Goal: Communication & Community: Answer question/provide support

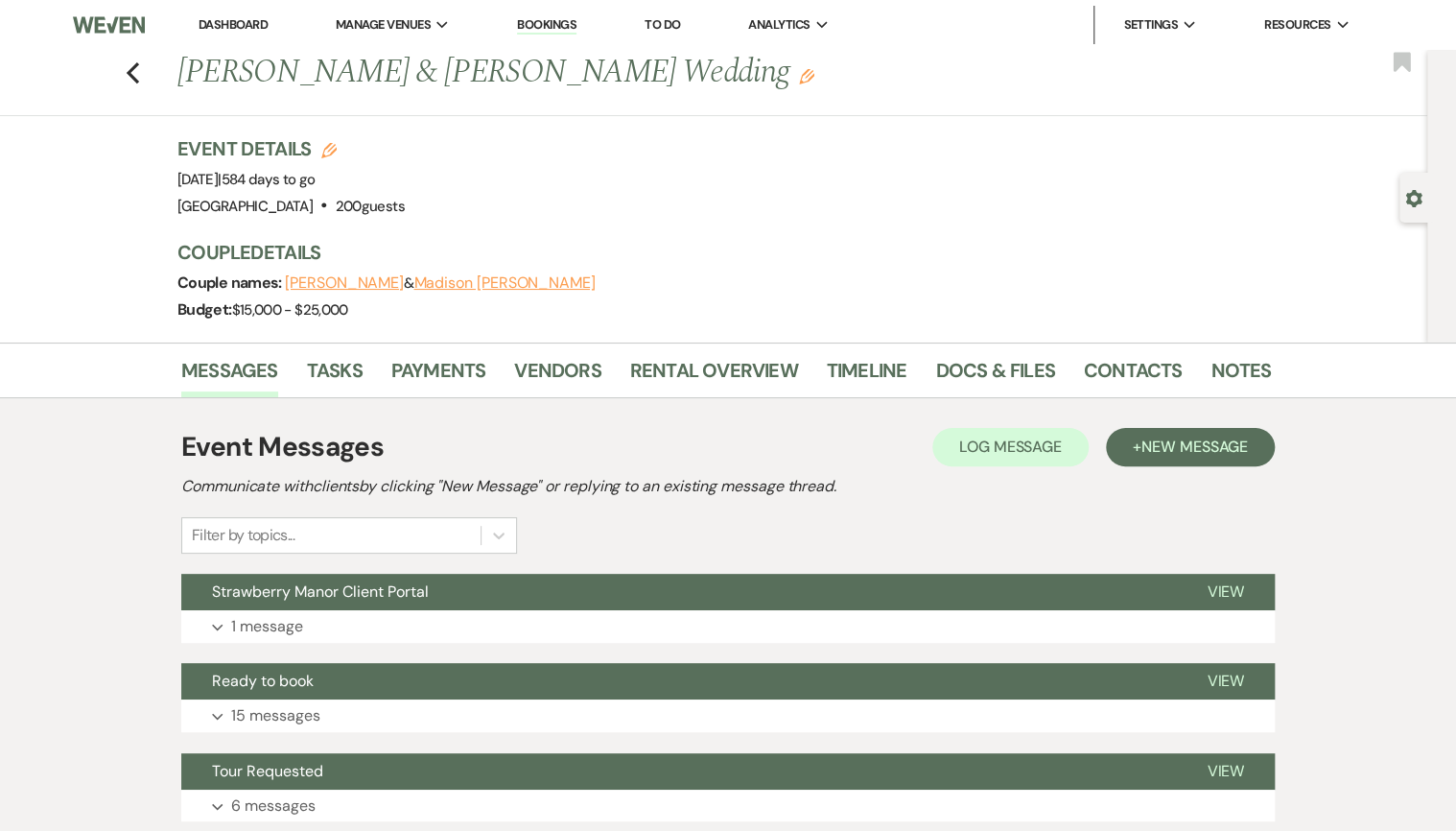
click at [229, 18] on link "Dashboard" at bounding box center [233, 24] width 69 height 16
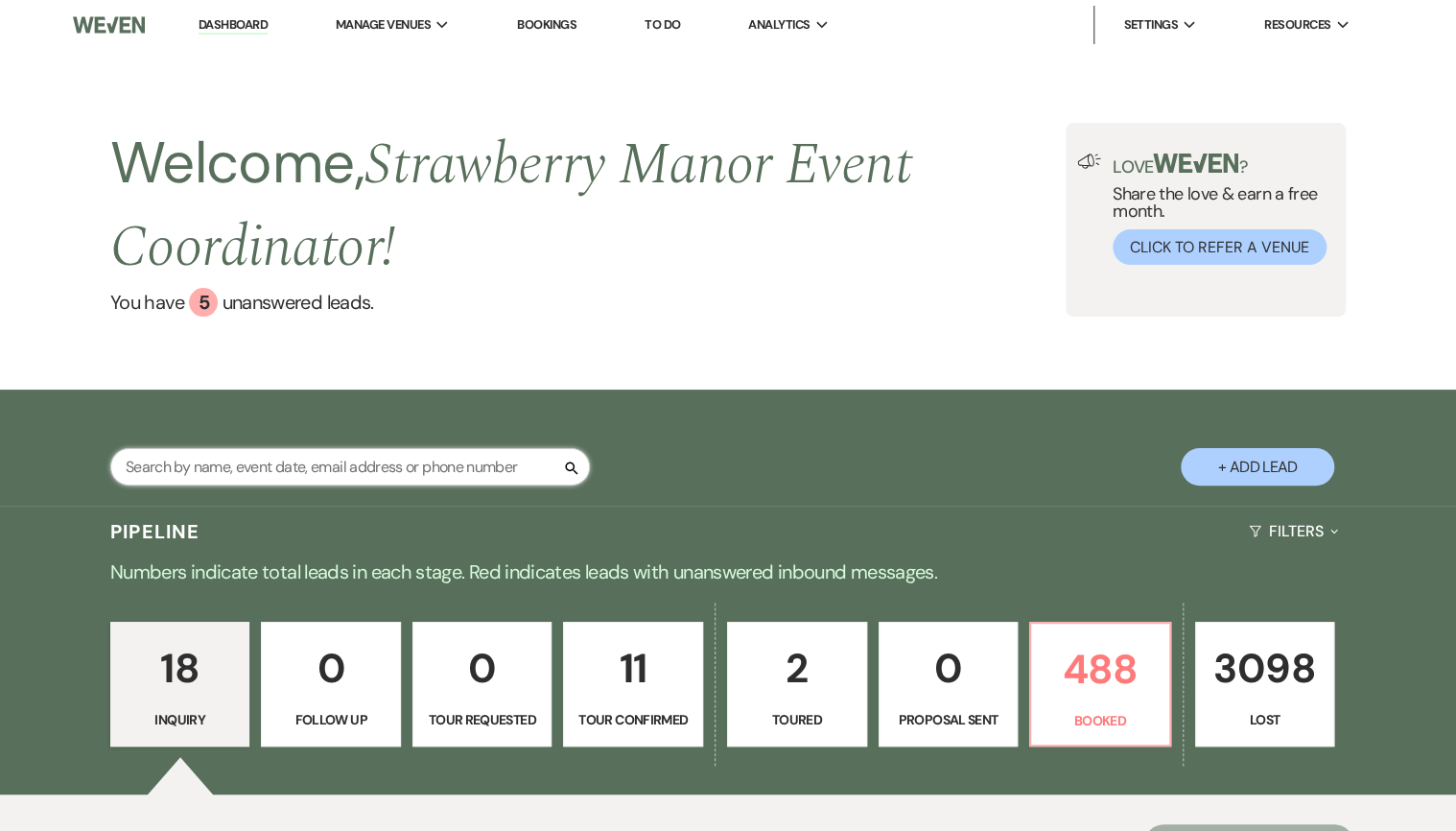
click at [242, 462] on input "text" at bounding box center [350, 466] width 480 height 37
type input "[PERSON_NAME]"
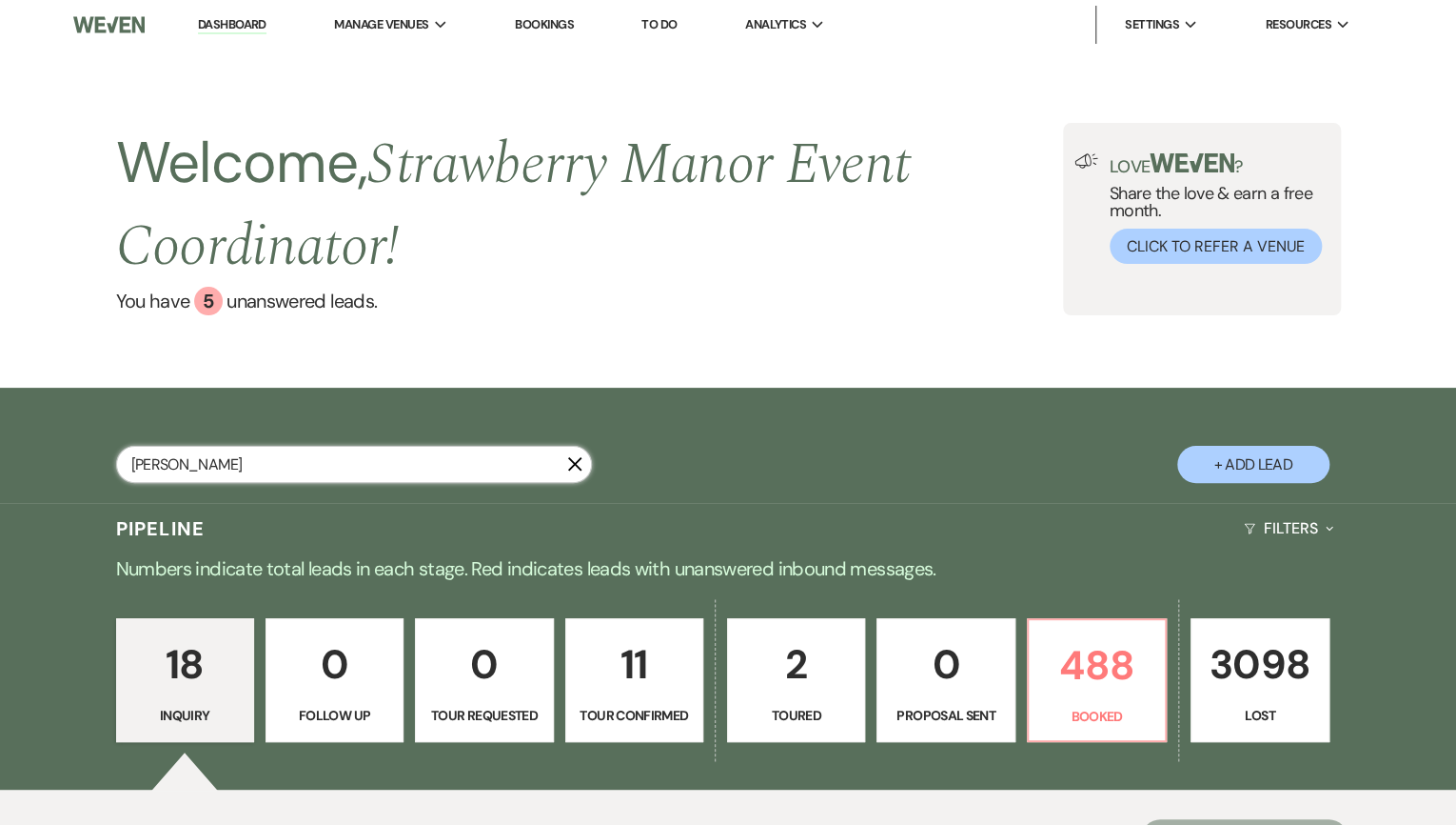
select select "8"
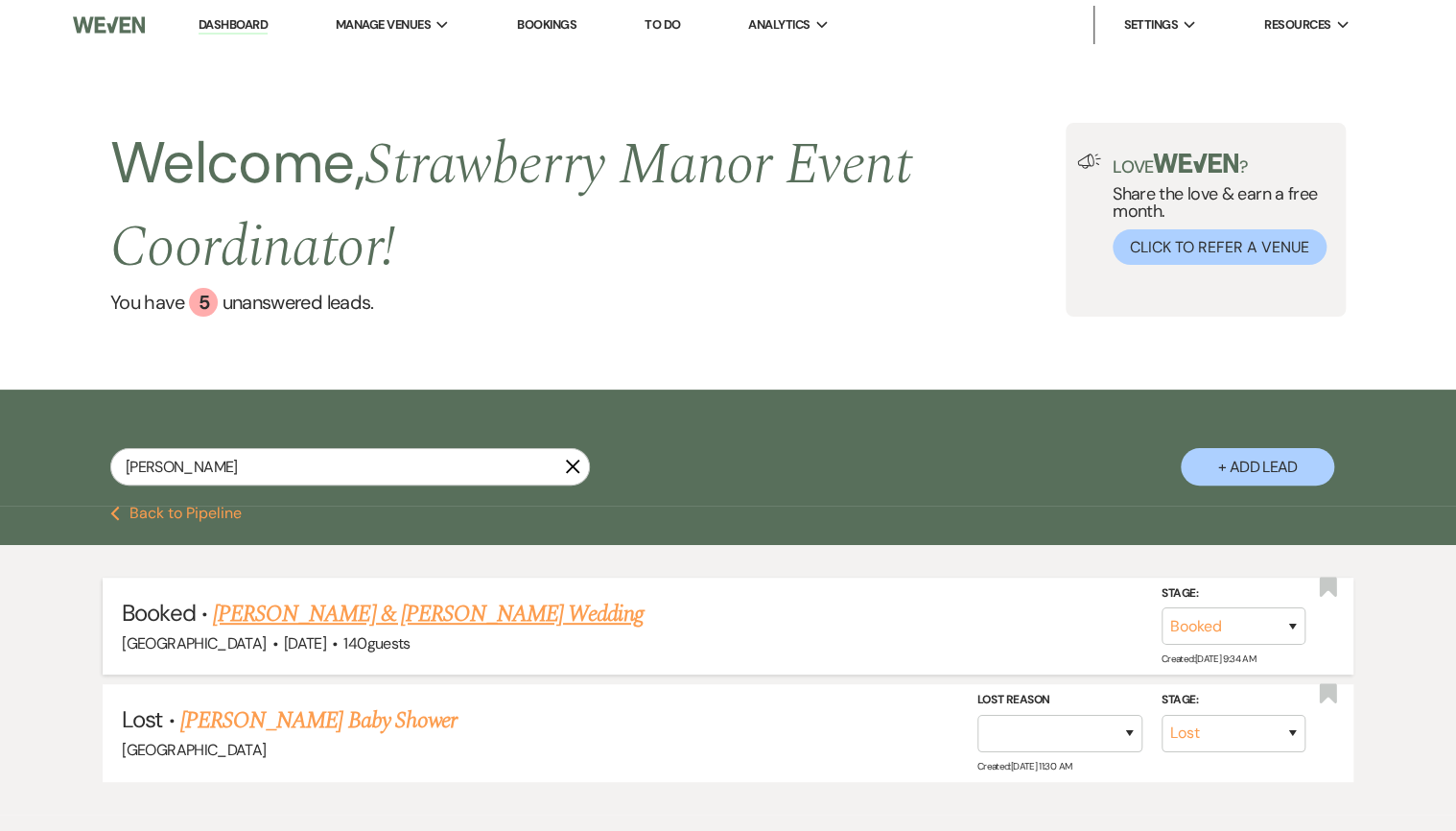
click at [318, 618] on link "[PERSON_NAME] & [PERSON_NAME] Wedding" at bounding box center [428, 614] width 430 height 35
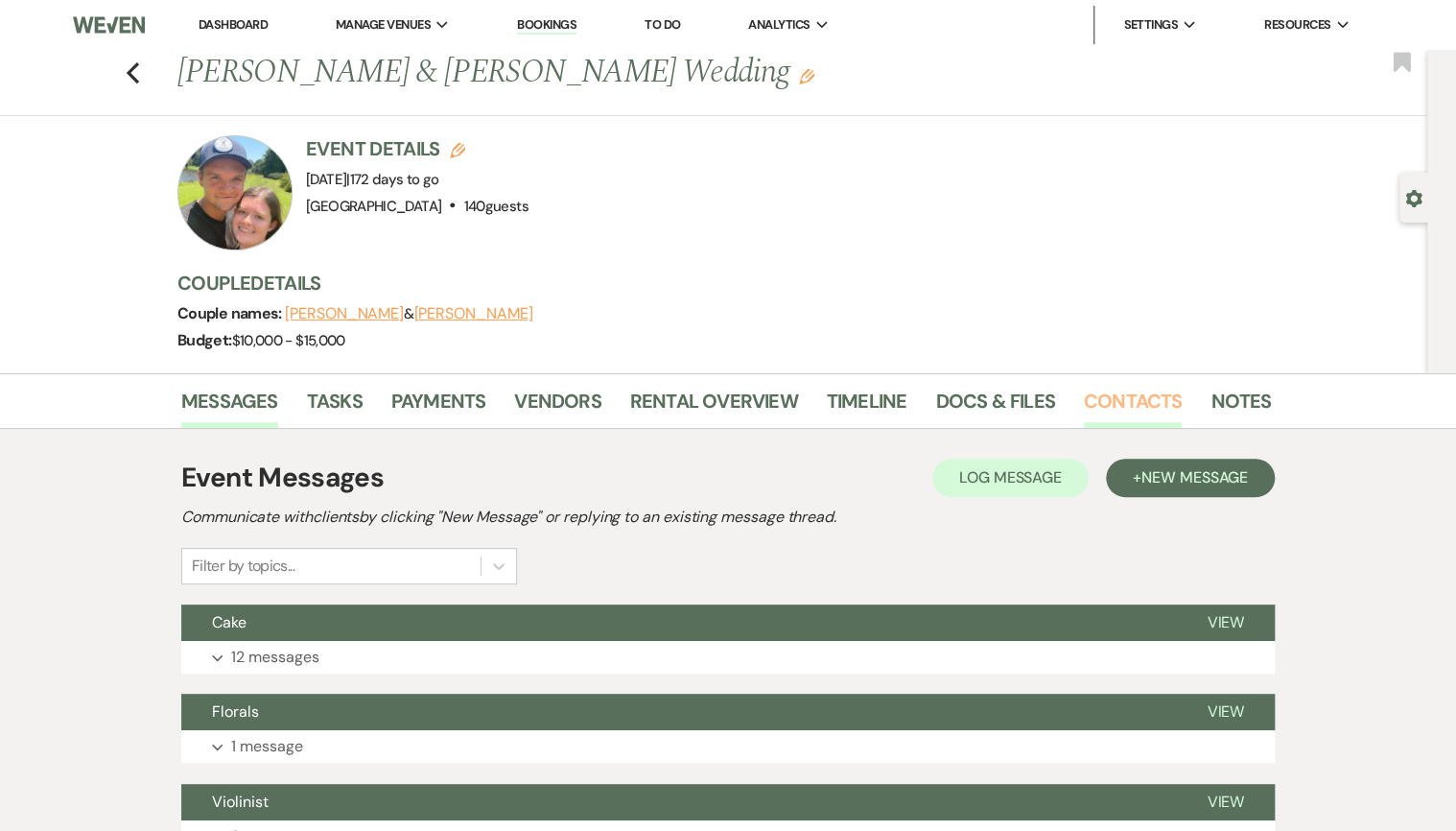
click at [1113, 399] on link "Contacts" at bounding box center [1133, 407] width 99 height 42
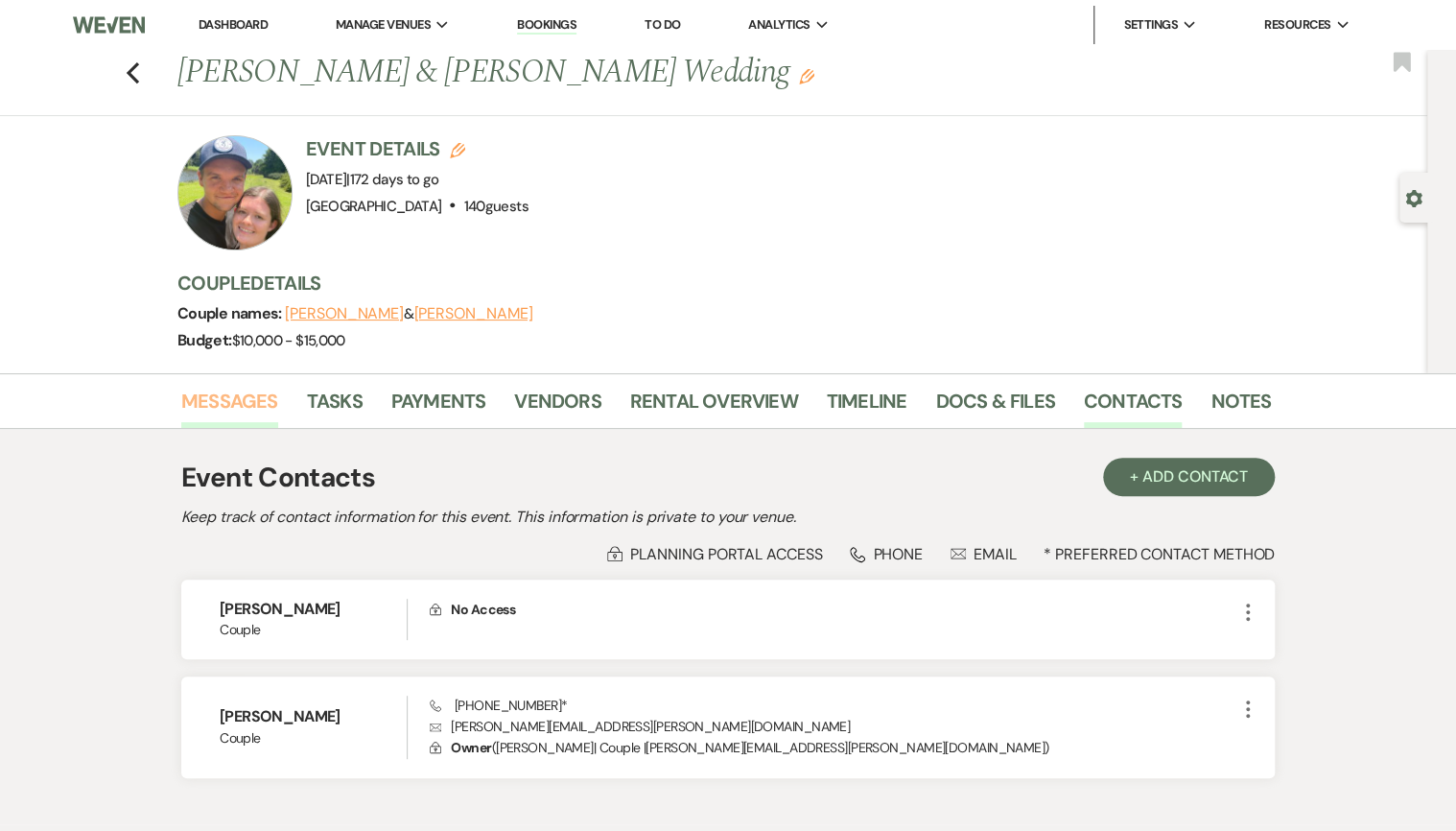
click at [212, 407] on link "Messages" at bounding box center [229, 407] width 97 height 42
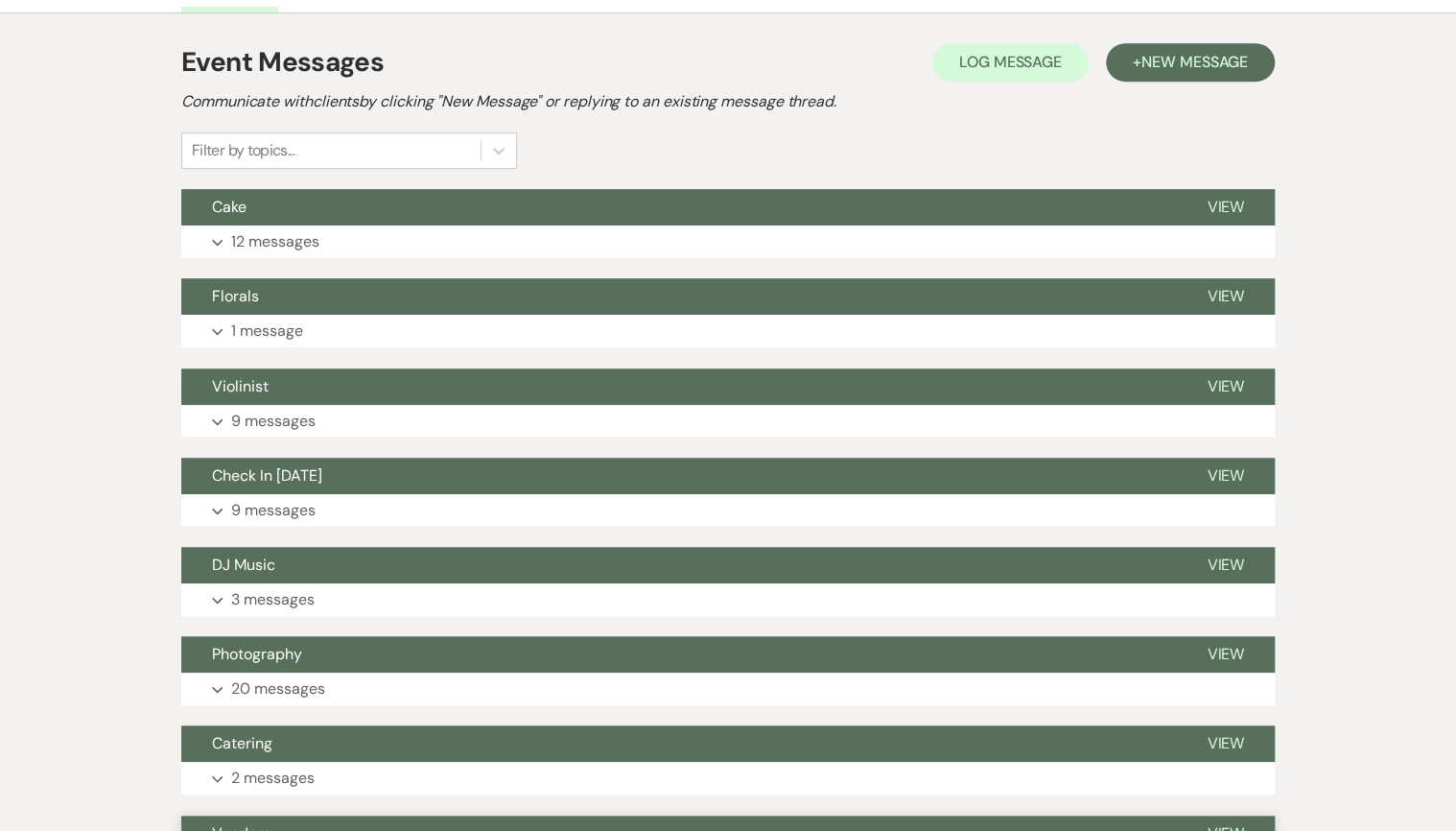
scroll to position [384, 0]
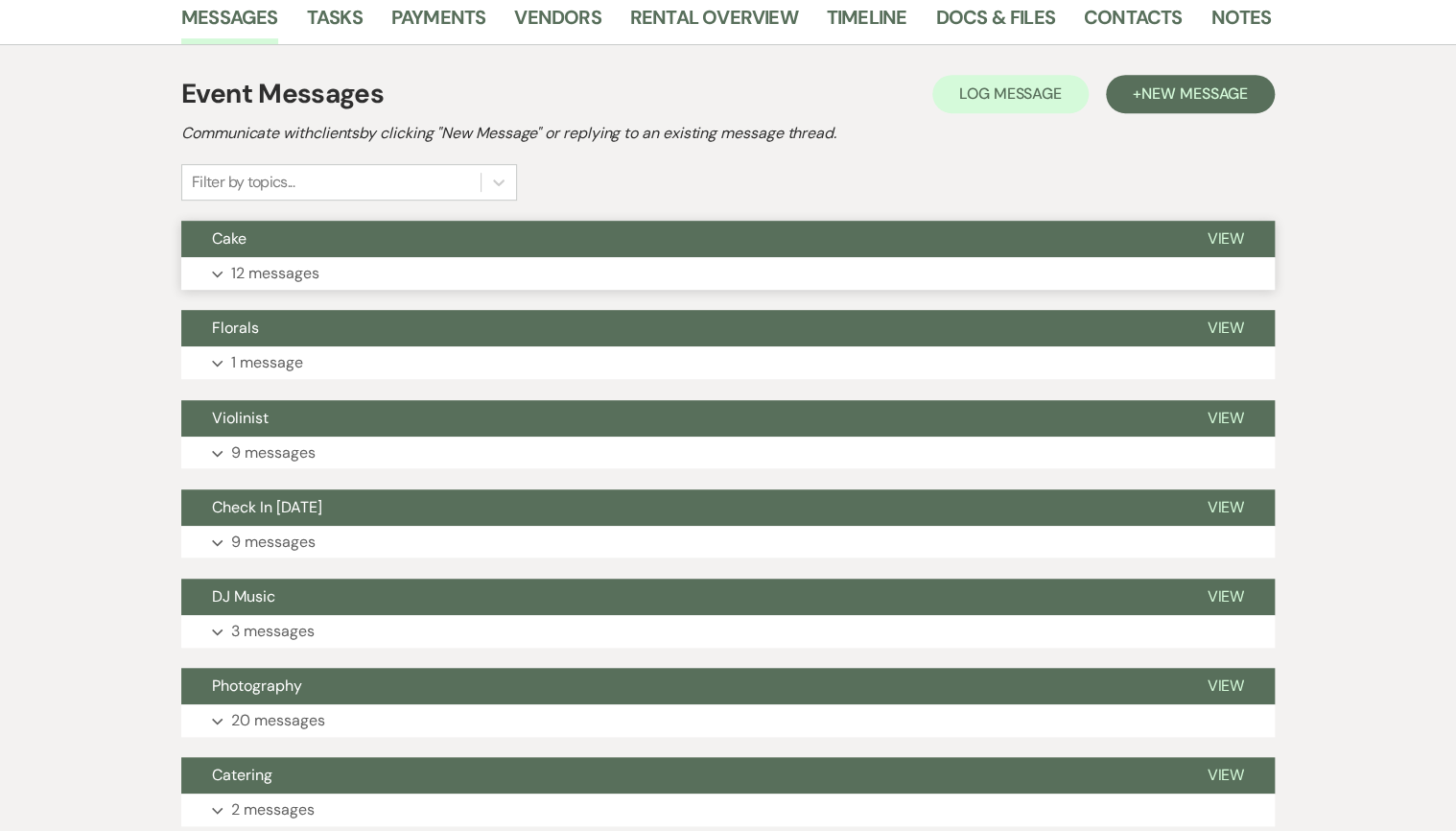
click at [263, 281] on p "12 messages" at bounding box center [275, 273] width 88 height 25
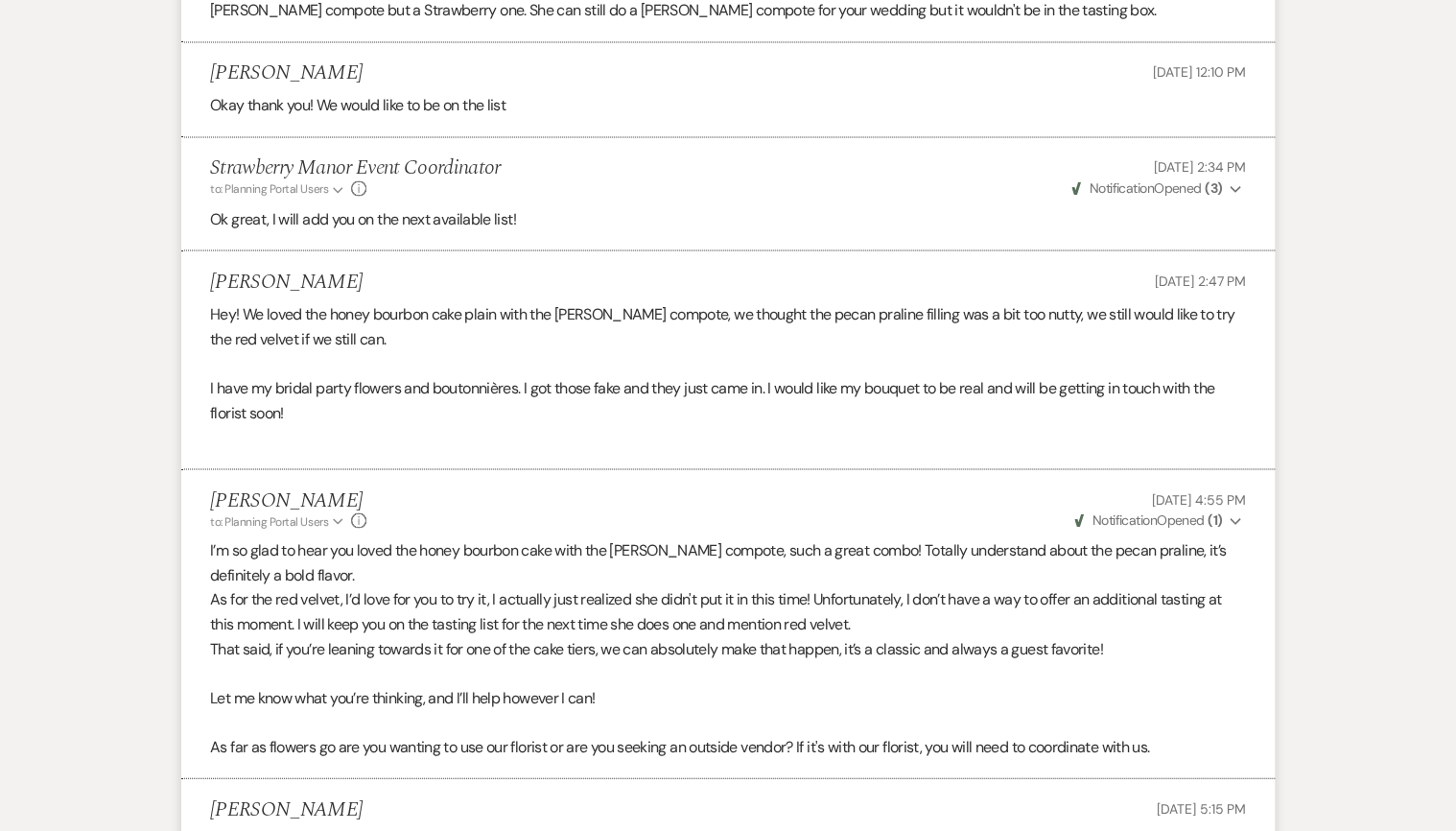
scroll to position [2150, 0]
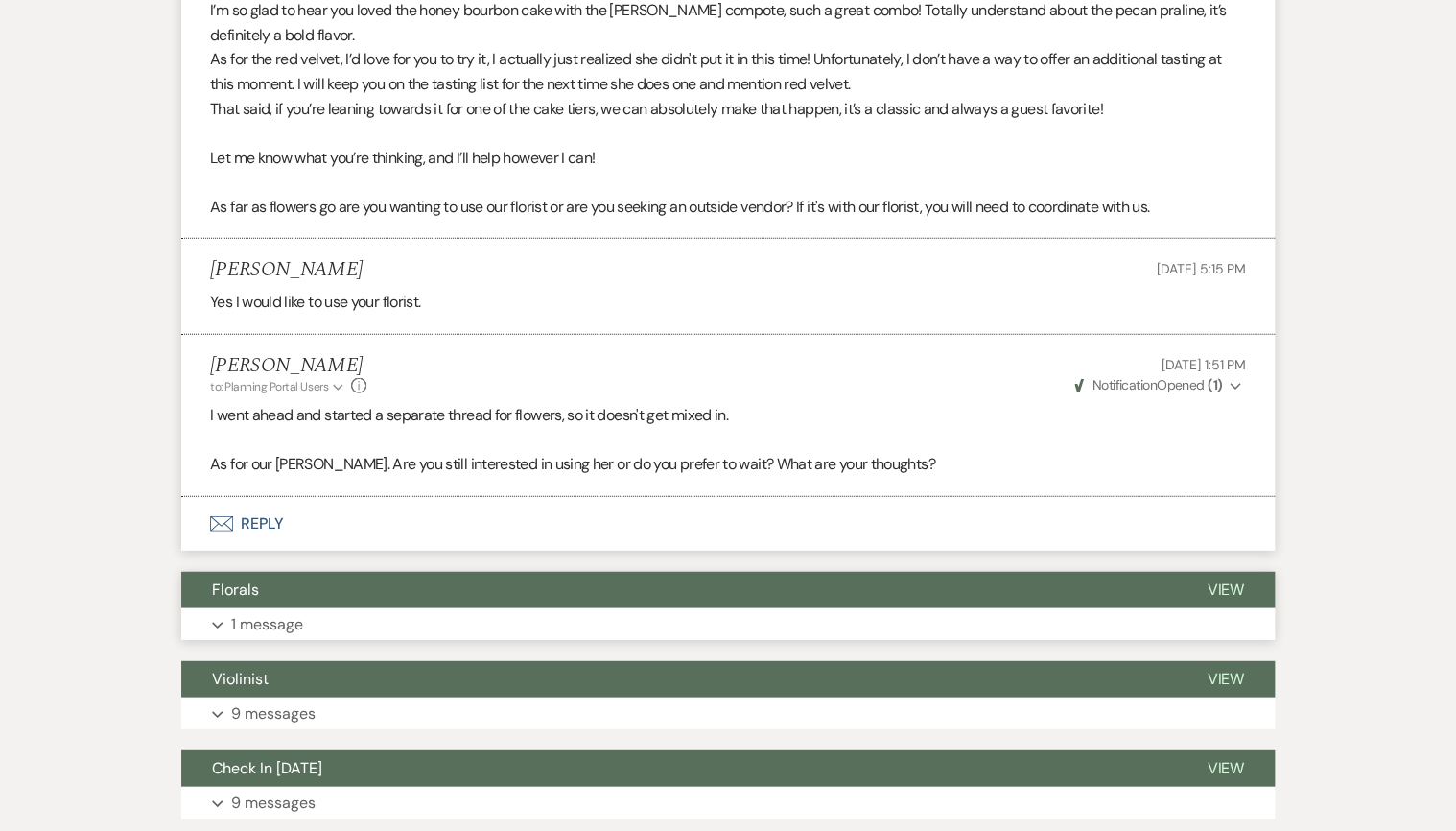
click at [354, 627] on button "Expand 1 message" at bounding box center [727, 624] width 1093 height 33
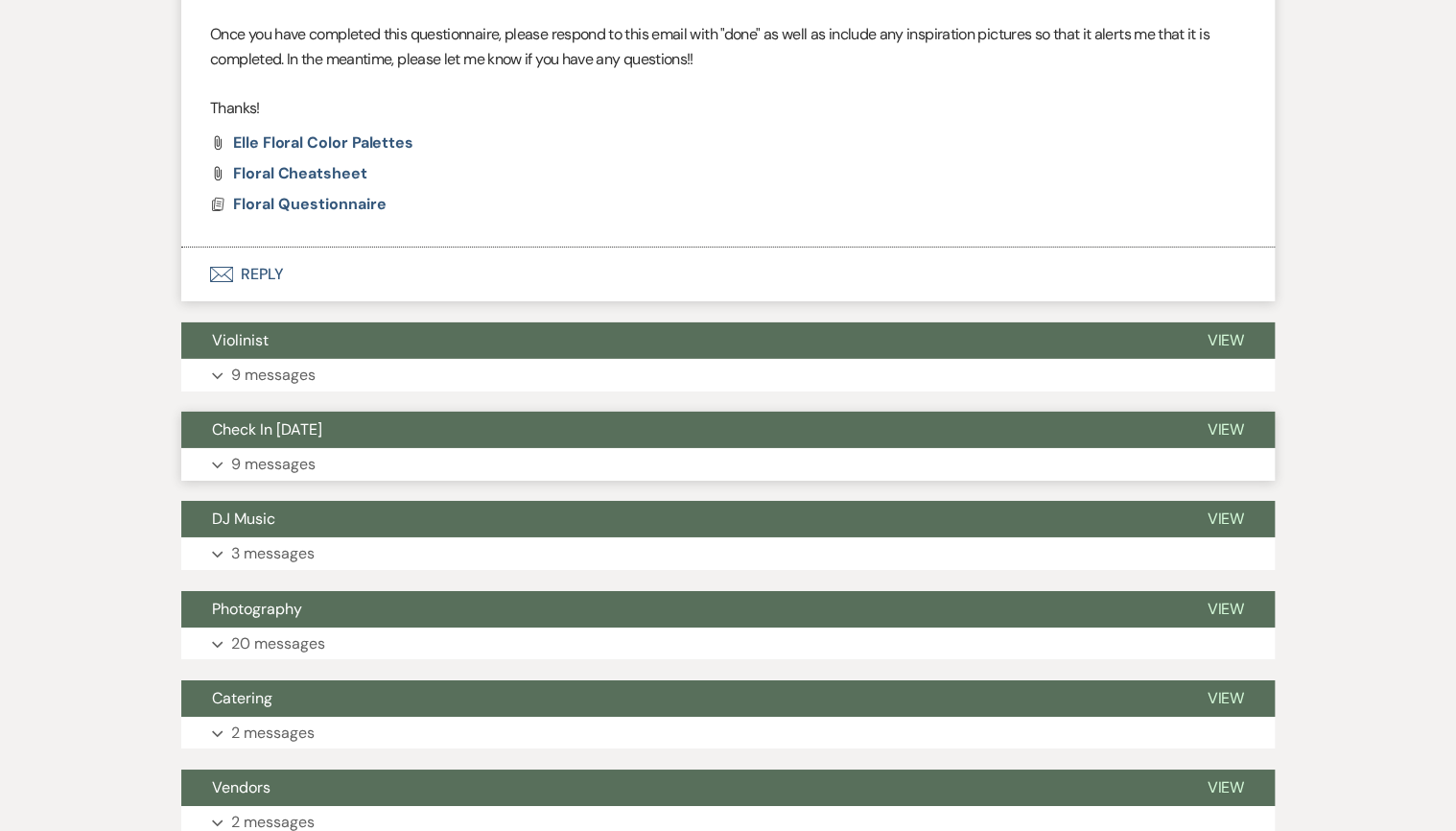
scroll to position [3225, 0]
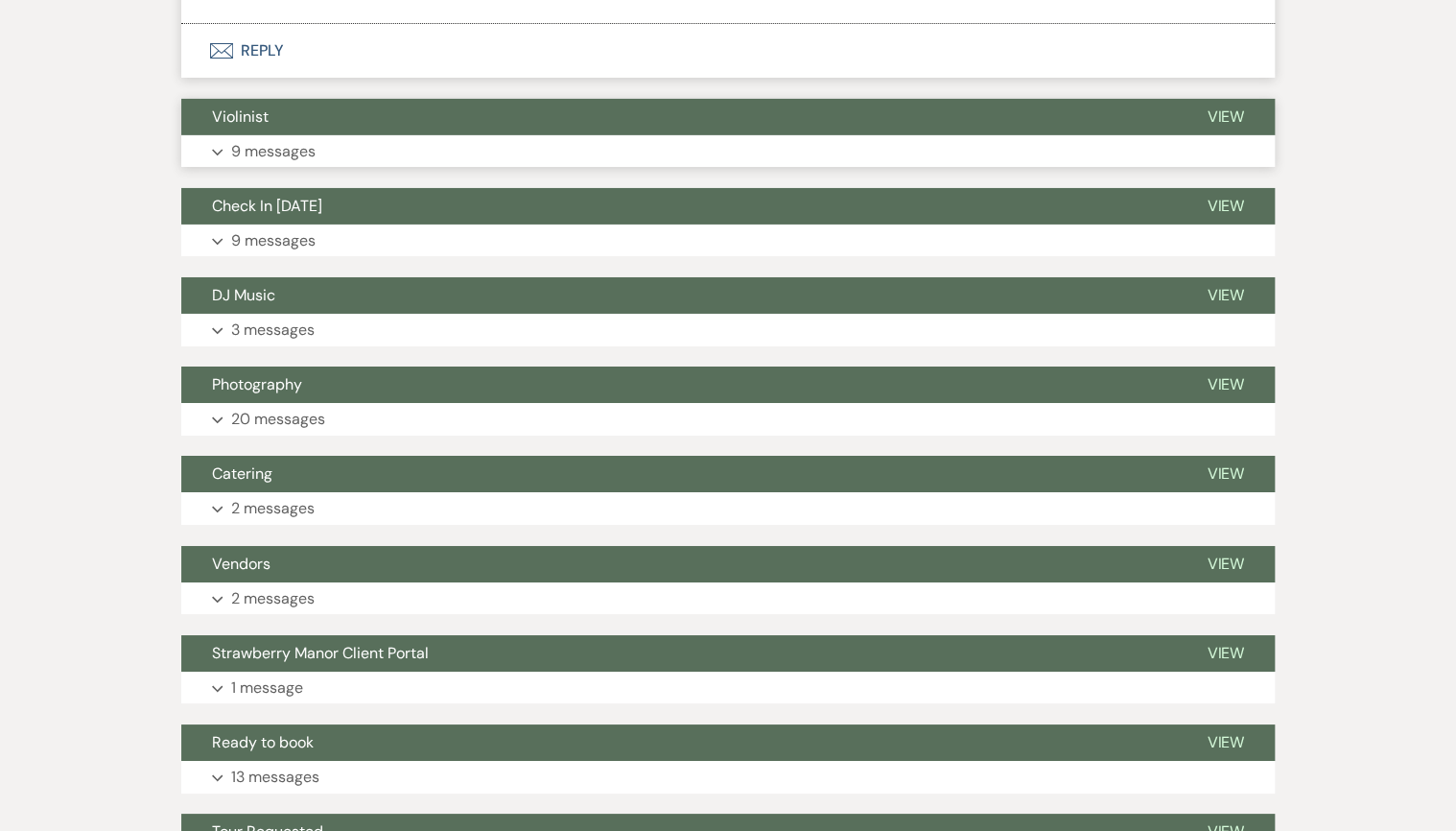
click at [330, 144] on button "Expand 9 messages" at bounding box center [727, 151] width 1093 height 33
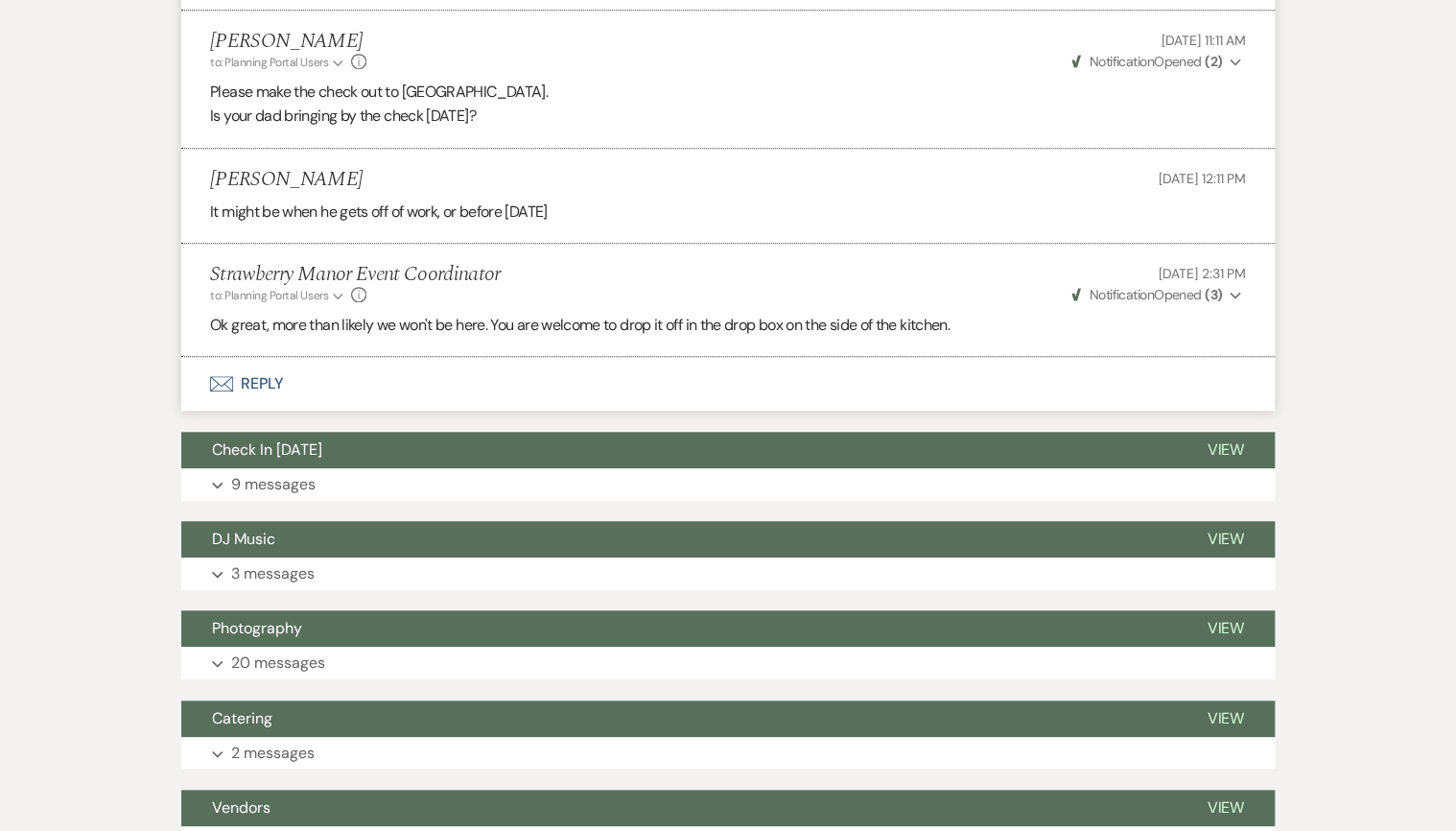
scroll to position [4223, 0]
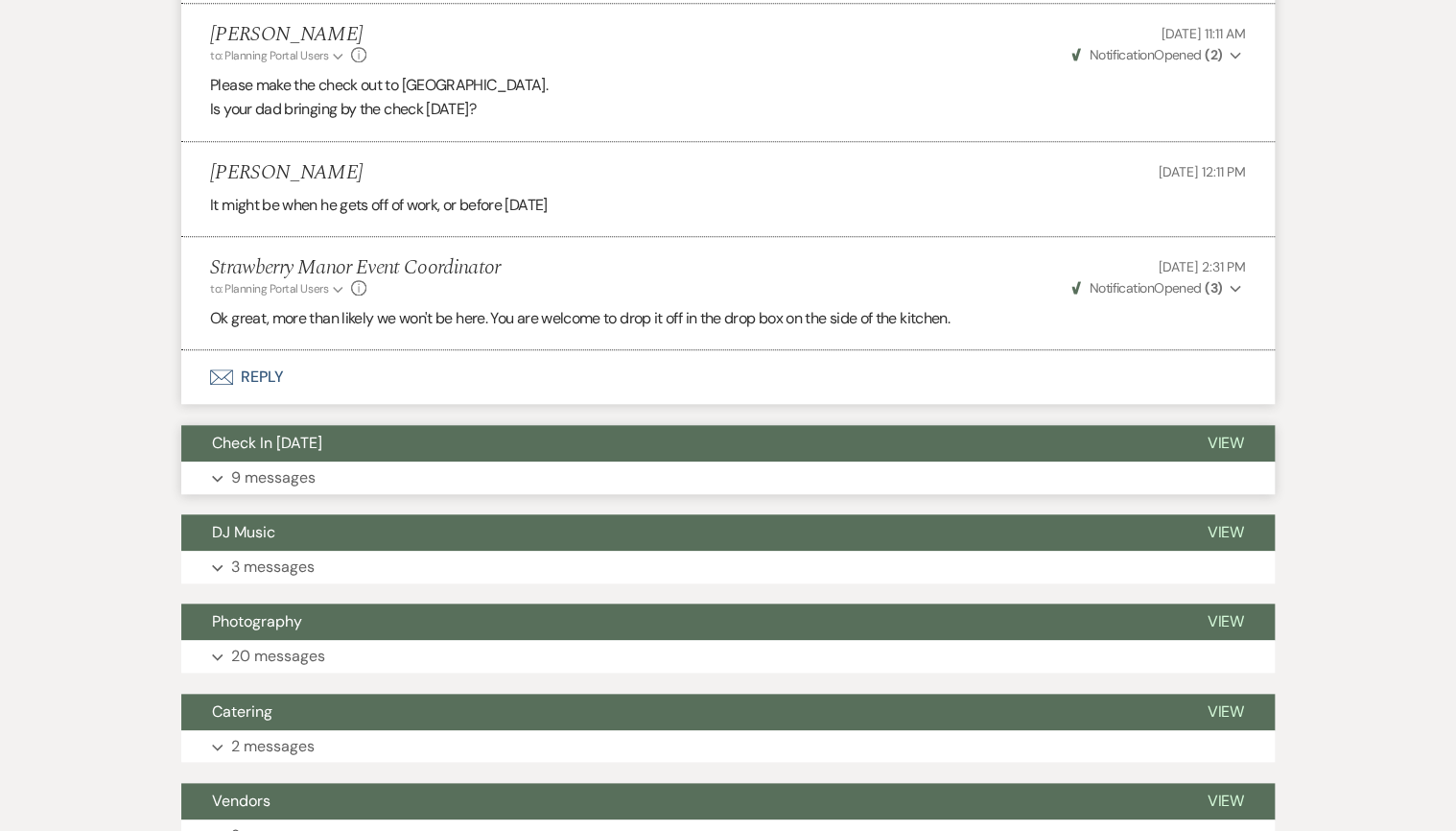
click at [450, 449] on button "Check In [DATE]" at bounding box center [678, 443] width 995 height 36
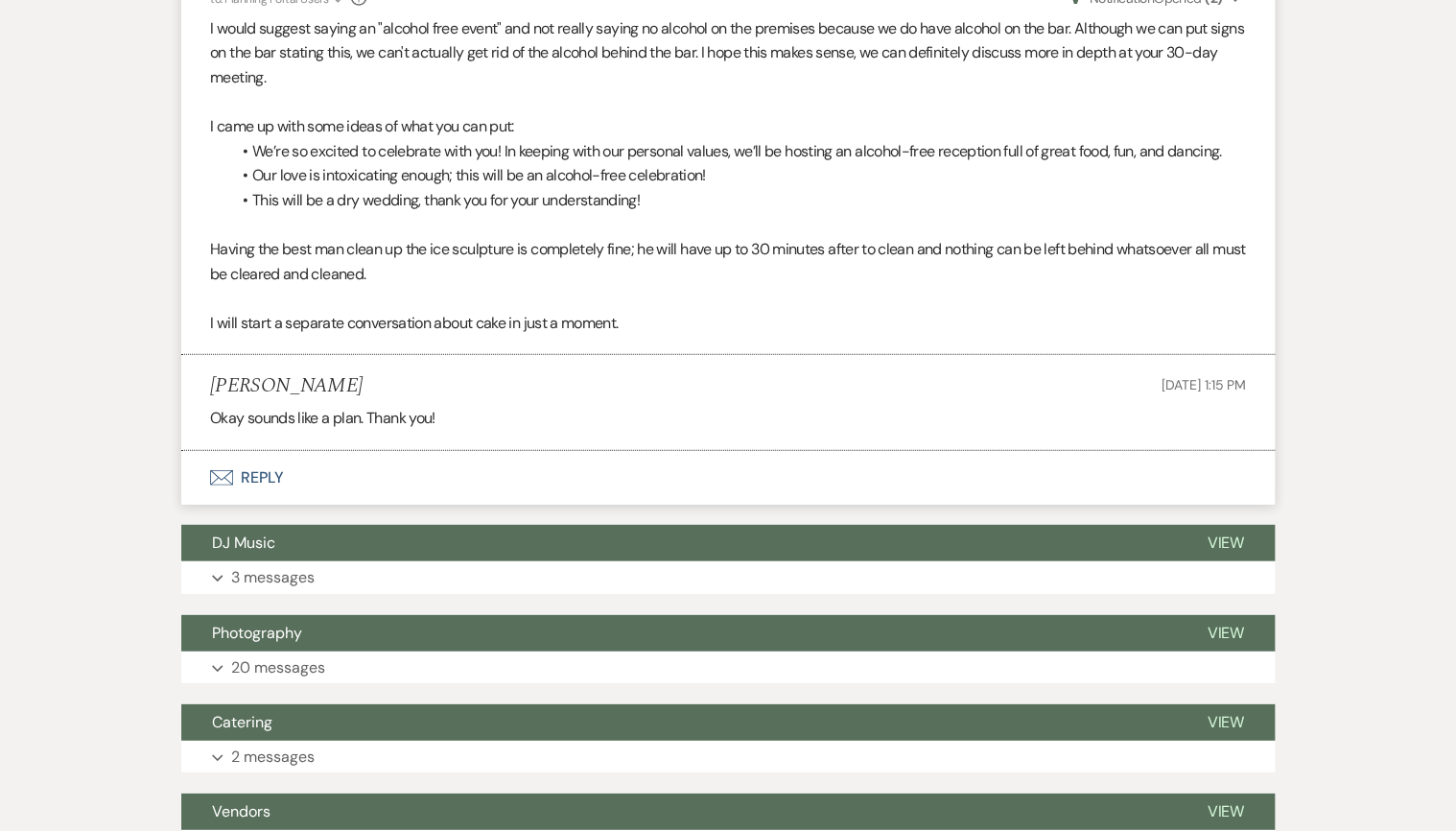
scroll to position [6066, 0]
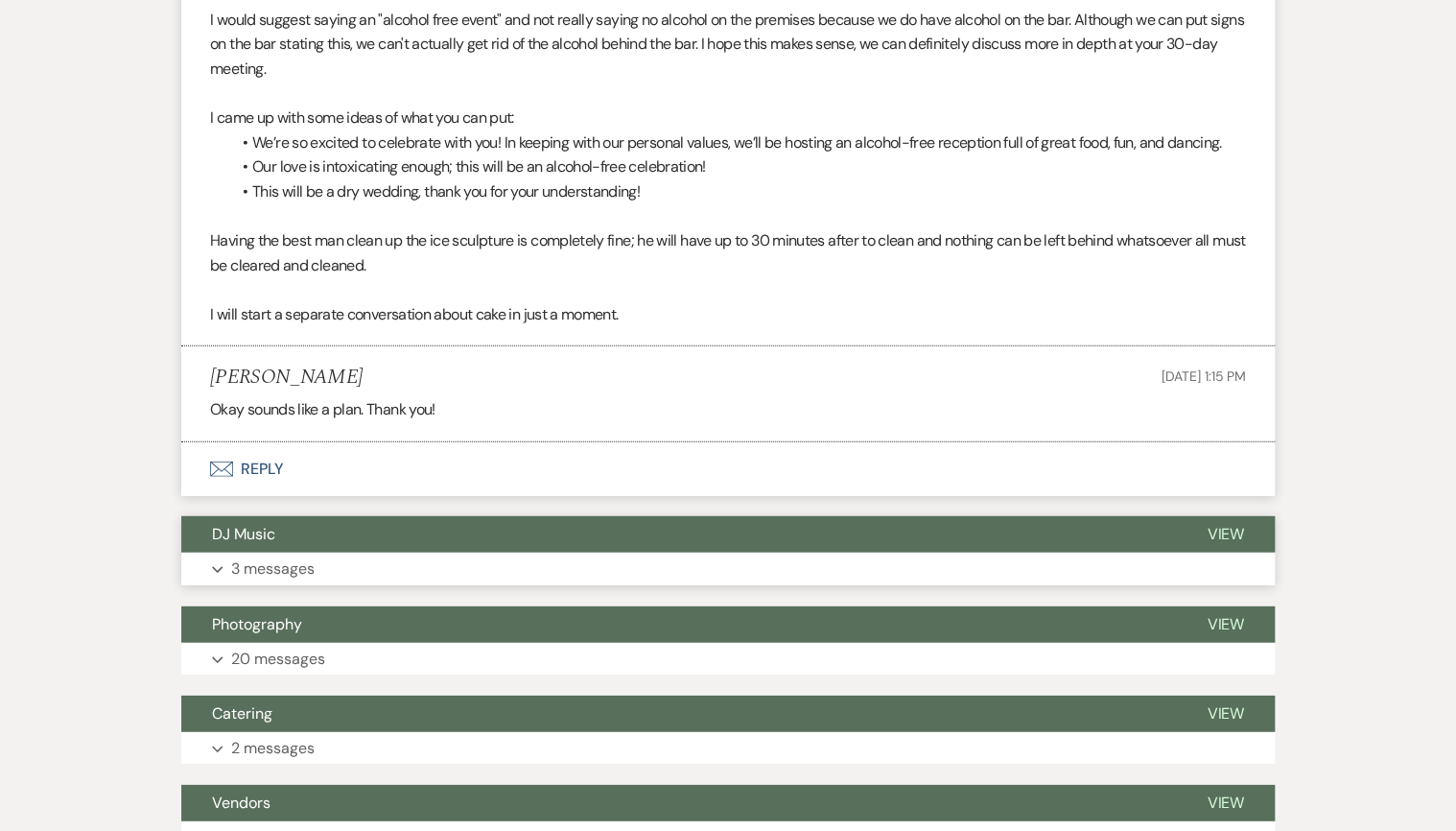
click at [317, 556] on button "Expand 3 messages" at bounding box center [727, 568] width 1093 height 33
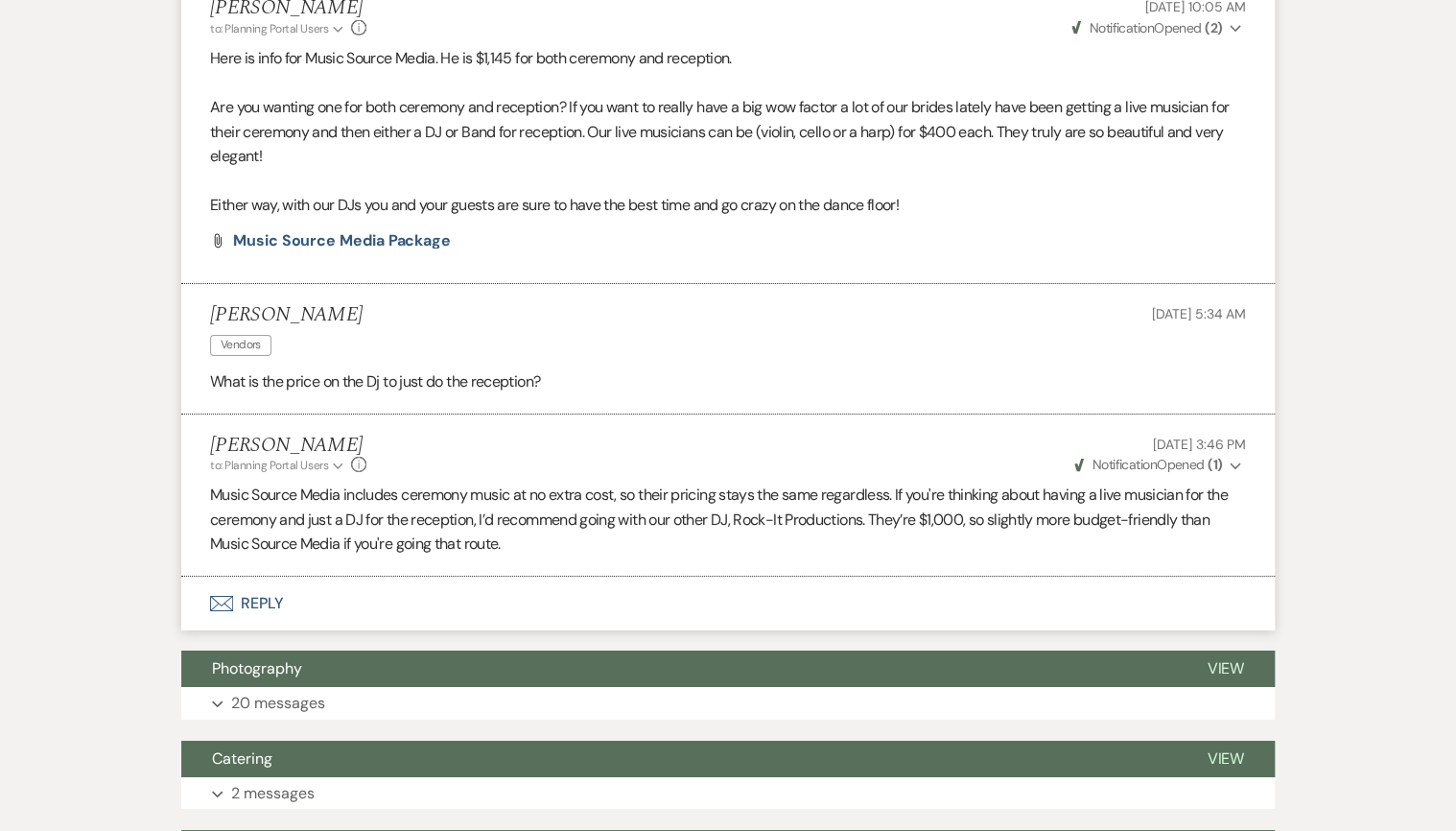
scroll to position [6603, 0]
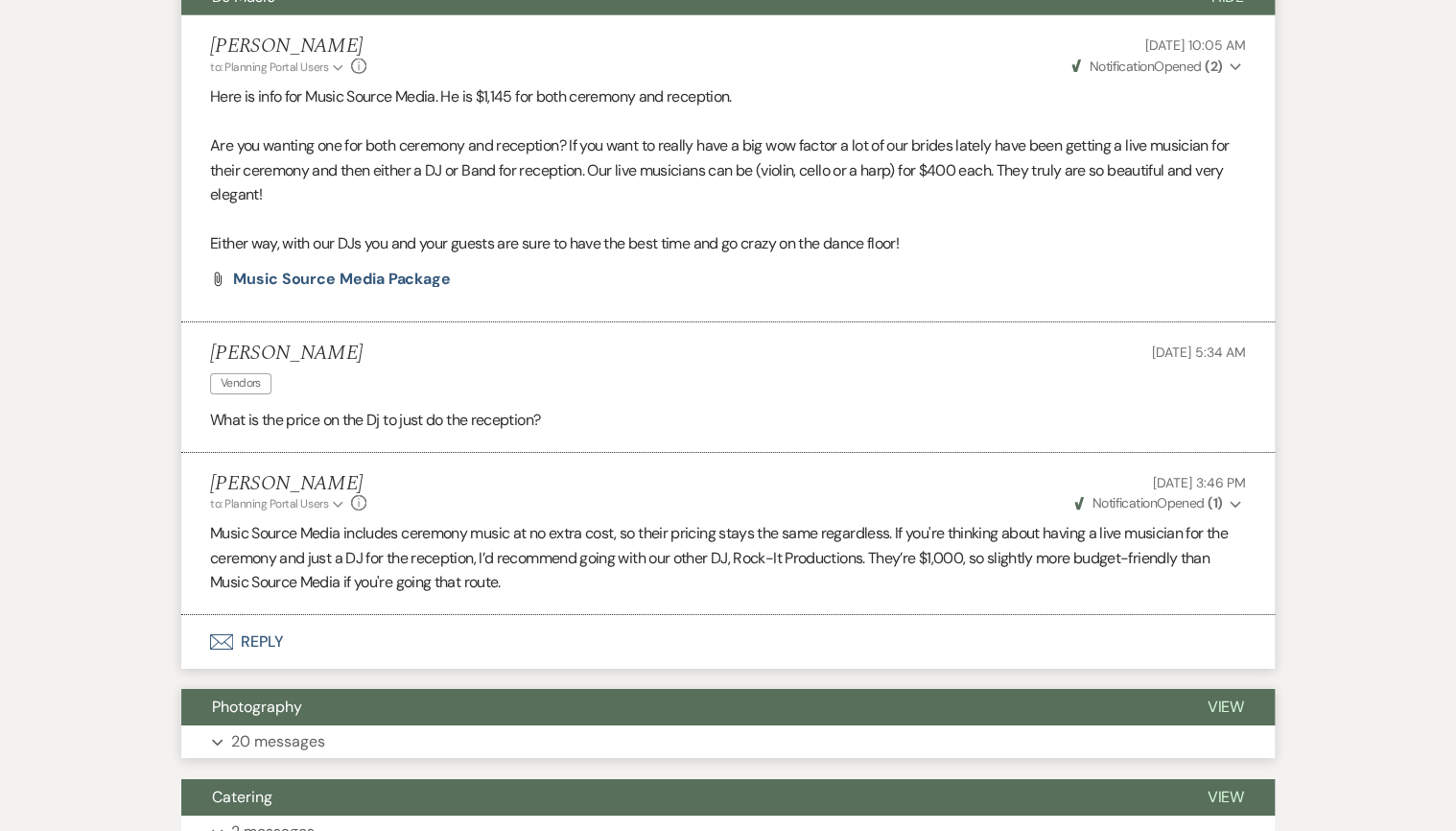
click at [303, 697] on button "Photography" at bounding box center [678, 707] width 995 height 36
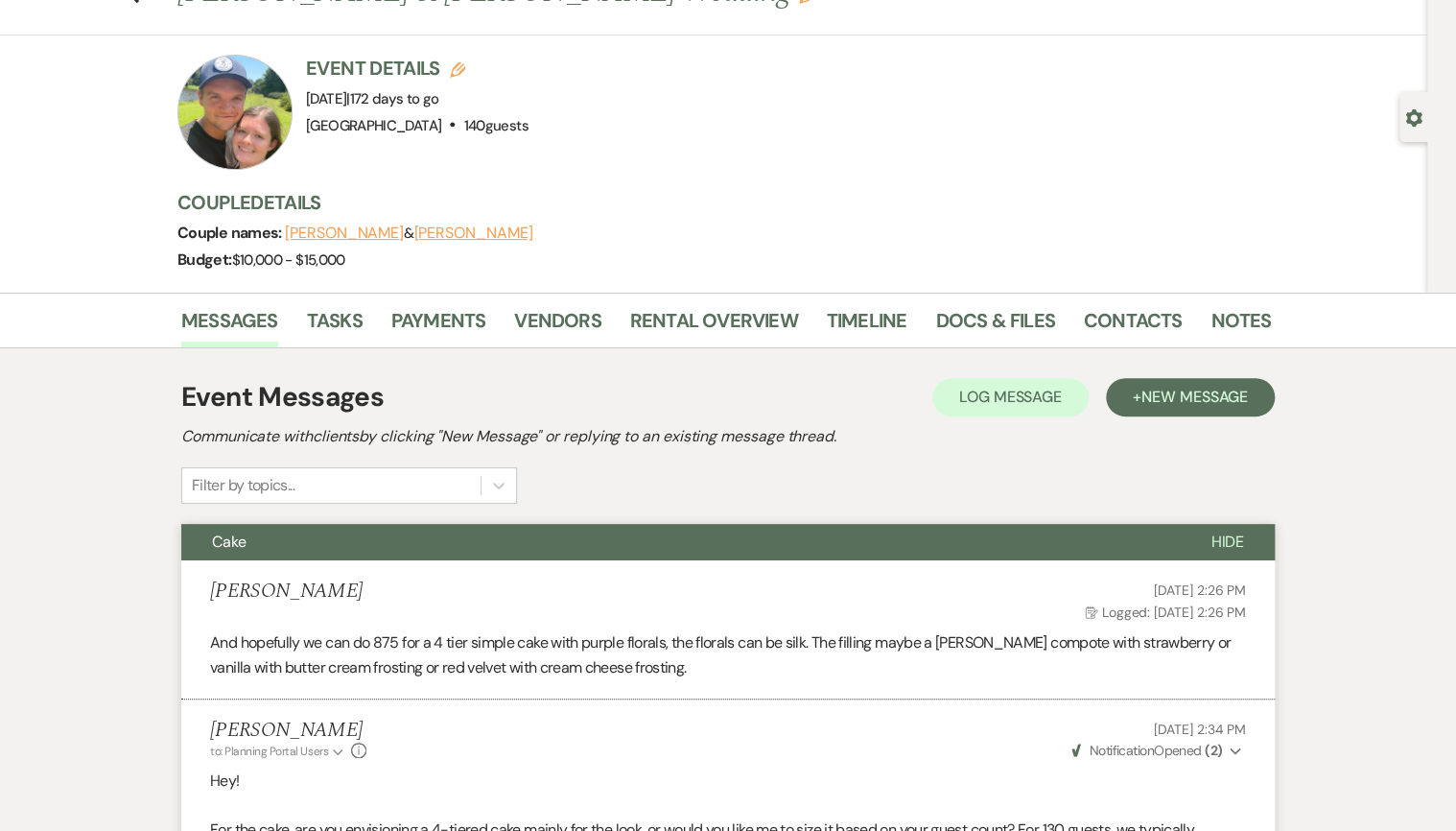
scroll to position [0, 0]
